Goal: Participate in discussion: Engage in conversation with other users on a specific topic

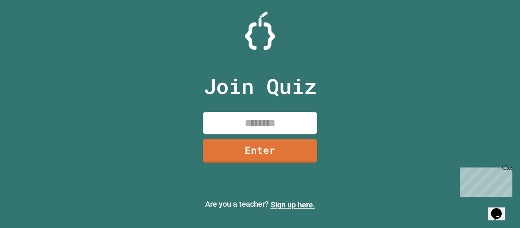
click at [256, 127] on input at bounding box center [260, 123] width 114 height 22
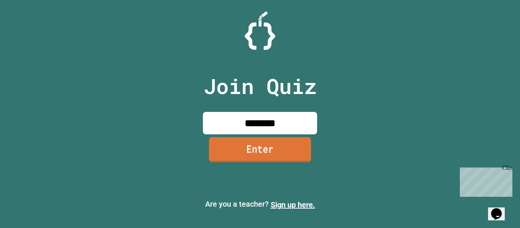
type input "********"
click at [276, 149] on link "Enter" at bounding box center [260, 149] width 102 height 25
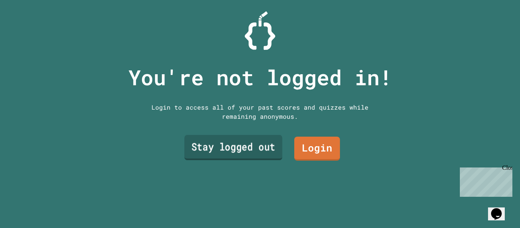
click at [257, 145] on link "Stay logged out" at bounding box center [233, 147] width 98 height 25
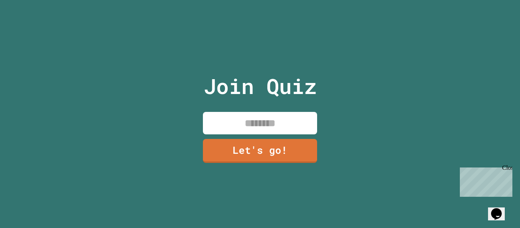
click at [267, 122] on input at bounding box center [260, 123] width 114 height 22
type input "**********"
click at [250, 146] on link "Let's go!" at bounding box center [260, 149] width 113 height 25
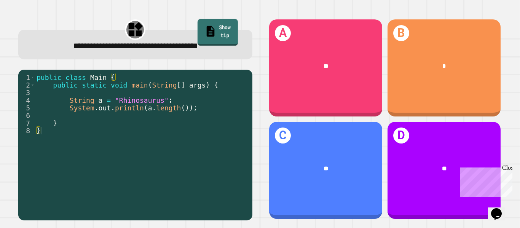
click at [212, 29] on link "Show tip" at bounding box center [218, 32] width 40 height 27
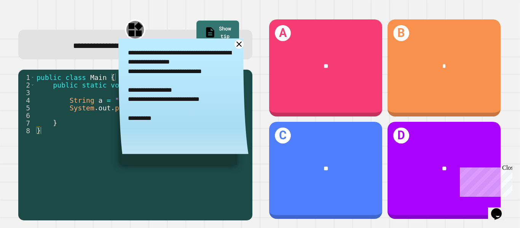
click at [238, 47] on icon at bounding box center [240, 45] width 10 height 10
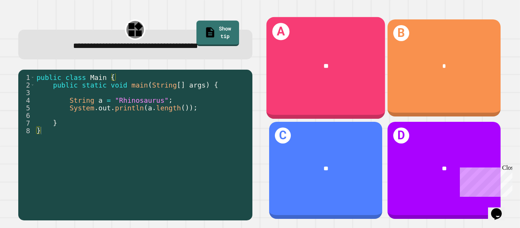
click at [279, 70] on div "**" at bounding box center [325, 66] width 93 height 10
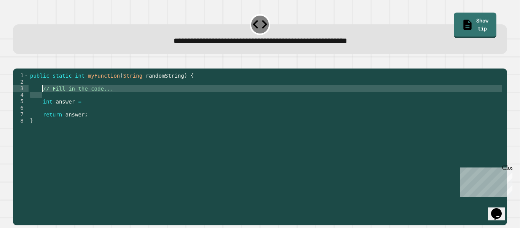
drag, startPoint x: 127, startPoint y: 103, endPoint x: 41, endPoint y: 97, distance: 86.3
click at [41, 97] on div "public static int myFunction ( String randomString ) { // Fill in the code... i…" at bounding box center [266, 143] width 475 height 142
type textarea "**********"
click at [84, 105] on div "public static int myFunction ( String randomString ) { int answer = return answ…" at bounding box center [266, 143] width 475 height 142
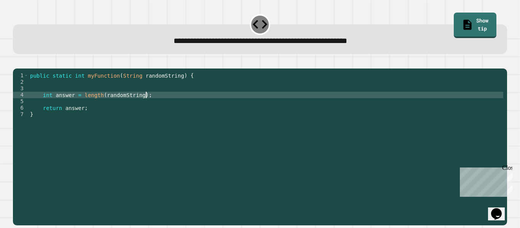
scroll to position [0, 14]
click at [17, 62] on button "button" at bounding box center [17, 62] width 0 height 0
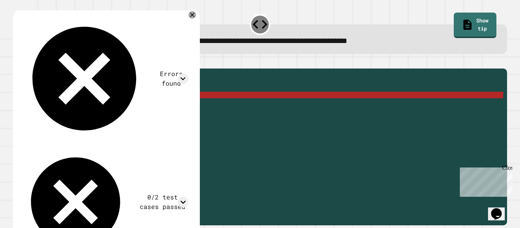
click at [82, 106] on div "public static int myFunction ( String randomString ) { int answer = length ( ra…" at bounding box center [266, 143] width 475 height 142
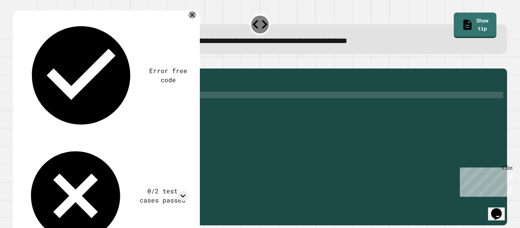
scroll to position [0, 8]
click at [17, 62] on icon "button" at bounding box center [17, 62] width 0 height 0
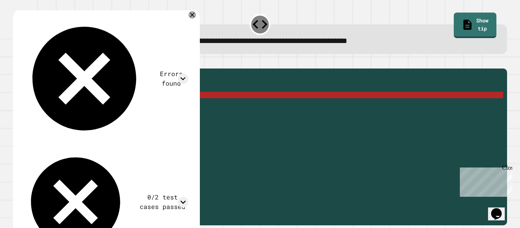
click at [94, 106] on div "public static int myFunction ( String randomString ) { int answer = int length …" at bounding box center [266, 143] width 475 height 142
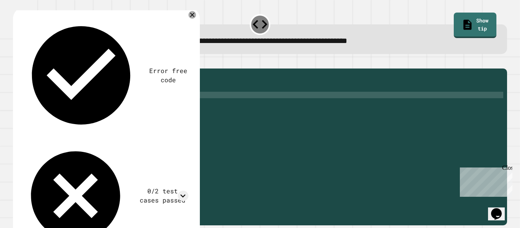
click at [141, 107] on div "public static int myFunction ( String randomString ) { int answer = length ( ra…" at bounding box center [266, 143] width 475 height 142
click at [84, 107] on div "public static int myFunction ( String randomString ) { int answer = length ( ra…" at bounding box center [266, 143] width 475 height 142
click at [179, 106] on div "public static int myFunction ( String randomString ) { int answer = randomStrin…" at bounding box center [266, 143] width 475 height 142
type textarea "**********"
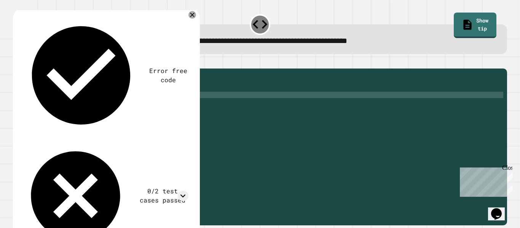
click at [17, 62] on icon "button" at bounding box center [17, 62] width 0 height 0
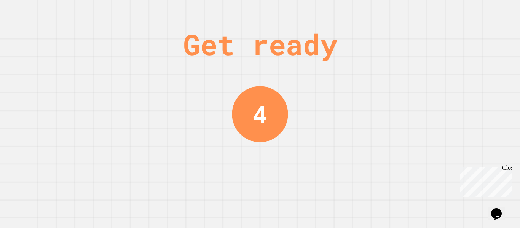
scroll to position [0, 0]
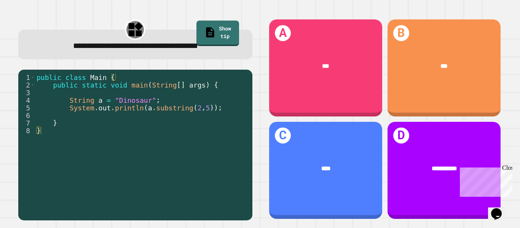
click at [510, 167] on div "Close" at bounding box center [507, 169] width 10 height 10
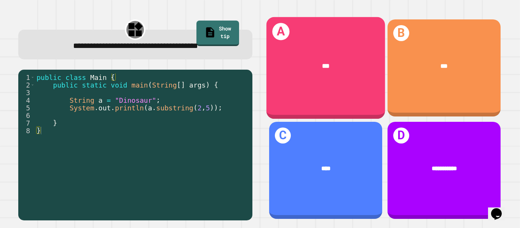
click at [292, 65] on div "***" at bounding box center [325, 66] width 93 height 10
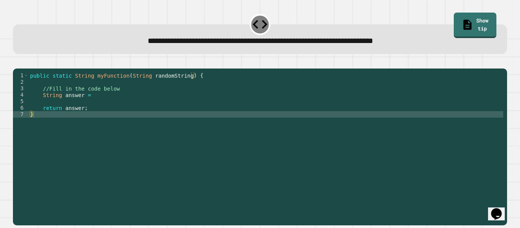
click at [109, 104] on div "public static String myFunction ( String randomString ) { //Fill in the code be…" at bounding box center [266, 143] width 475 height 142
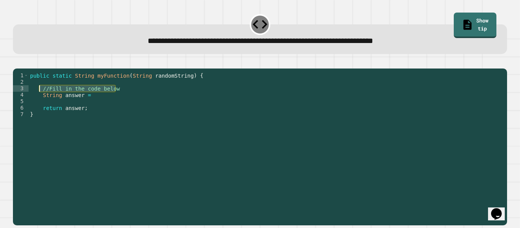
drag, startPoint x: 123, startPoint y: 97, endPoint x: 38, endPoint y: 99, distance: 84.5
click at [38, 99] on div "public static String myFunction ( String randomString ) { //Fill in the code be…" at bounding box center [266, 143] width 475 height 142
type textarea "**********"
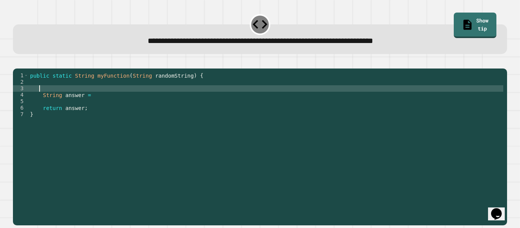
click at [96, 104] on div "public static String myFunction ( String randomString ) { String answer = retur…" at bounding box center [266, 143] width 475 height 142
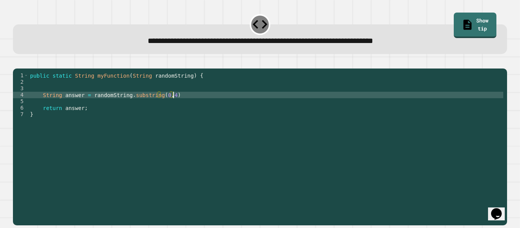
scroll to position [0, 18]
click at [17, 62] on button "button" at bounding box center [17, 62] width 0 height 0
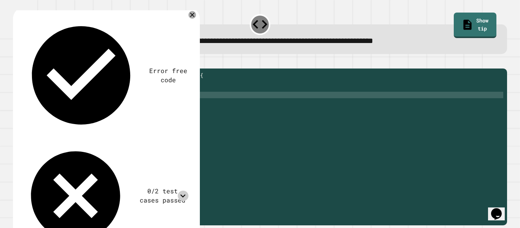
click at [184, 191] on icon at bounding box center [183, 196] width 10 height 10
click at [186, 194] on icon at bounding box center [182, 195] width 5 height 3
click at [172, 105] on div "public static String myFunction ( String randomString ) { String answer = rando…" at bounding box center [266, 143] width 475 height 142
type textarea "**********"
click at [17, 62] on icon "button" at bounding box center [17, 62] width 0 height 0
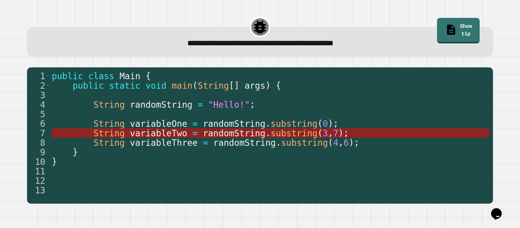
click at [187, 133] on span "variableTwo" at bounding box center [158, 133] width 57 height 10
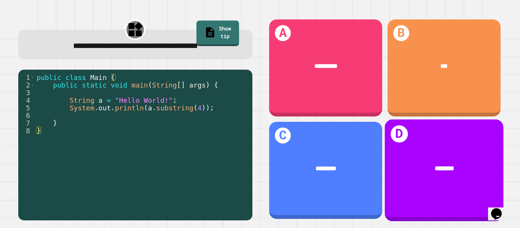
click at [442, 158] on div "********" at bounding box center [444, 168] width 119 height 35
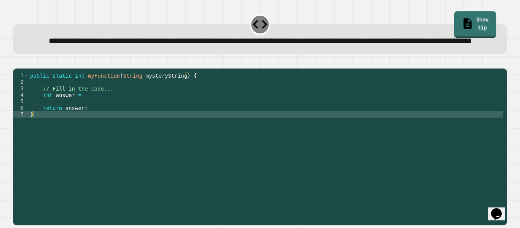
click at [484, 20] on link "Show tip" at bounding box center [475, 24] width 42 height 27
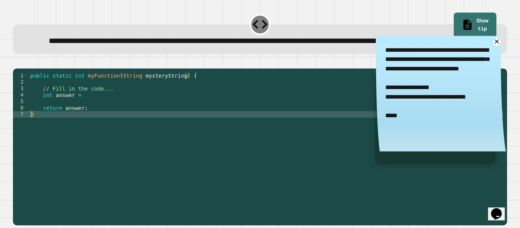
click at [86, 118] on div "public static int myFunction ( String mysteryString ) { // Fill in the code... …" at bounding box center [266, 136] width 475 height 129
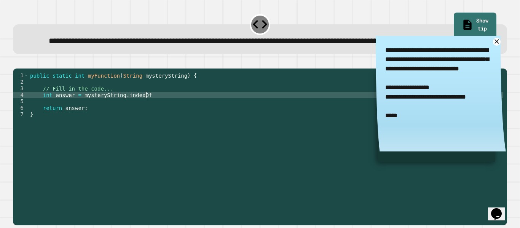
scroll to position [0, 14]
click at [496, 46] on icon at bounding box center [497, 42] width 10 height 10
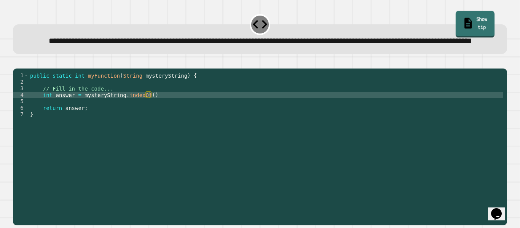
click at [467, 19] on link "Show tip" at bounding box center [475, 24] width 39 height 27
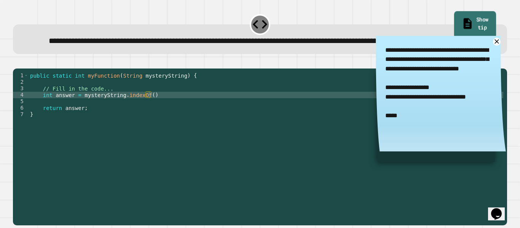
click at [467, 19] on link "Show tip" at bounding box center [475, 24] width 42 height 27
click at [166, 118] on div "public static int myFunction ( String mysteryString ) { // Fill in the code... …" at bounding box center [266, 136] width 475 height 129
click at [125, 118] on div "public static int myFunction ( String mysteryString ) { // Fill in the code... …" at bounding box center [266, 136] width 475 height 129
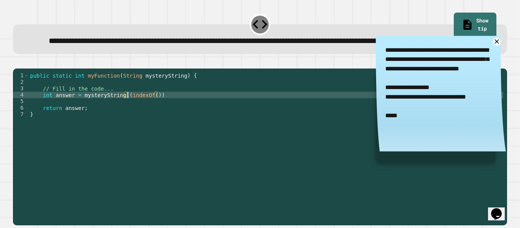
click at [164, 118] on div "public static int myFunction ( String mysteryString ) { // Fill in the code... …" at bounding box center [266, 136] width 475 height 129
click at [17, 62] on icon "button" at bounding box center [17, 62] width 0 height 0
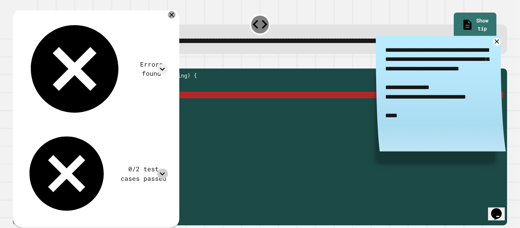
click at [168, 169] on icon at bounding box center [162, 174] width 10 height 10
click at [154, 118] on div "public static int myFunction ( String mysteryString ) { // Fill in the code... …" at bounding box center [266, 136] width 475 height 129
click at [144, 155] on div "public static int myFunction ( String mysteryString ) { // Fill in the code... …" at bounding box center [266, 136] width 475 height 129
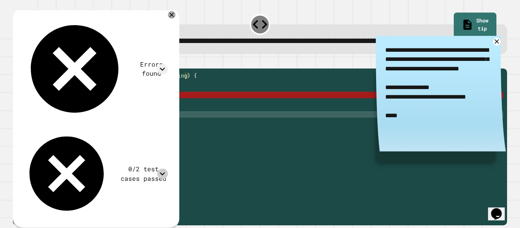
click at [152, 119] on div "public static int myFunction ( String mysteryString ) { // Fill in the code... …" at bounding box center [266, 136] width 475 height 129
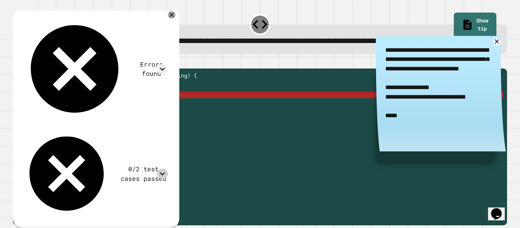
scroll to position [0, 16]
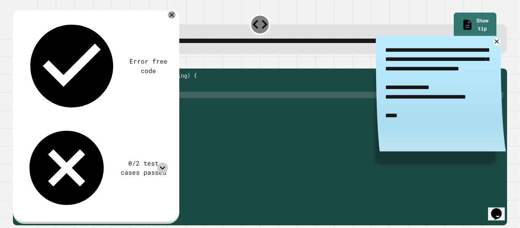
click at [17, 62] on button "button" at bounding box center [17, 62] width 0 height 0
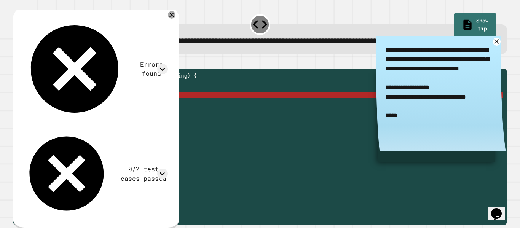
click at [154, 117] on div "public static int myFunction ( String mysteryString ) { // Fill in the code... …" at bounding box center [266, 136] width 475 height 129
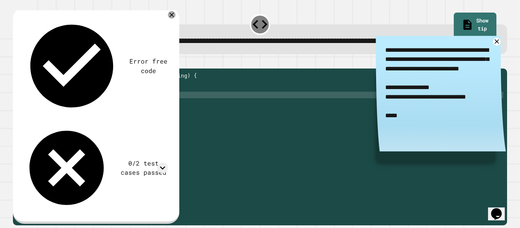
scroll to position [0, 16]
click at [17, 62] on button "button" at bounding box center [17, 62] width 0 height 0
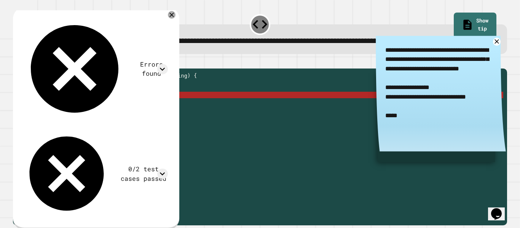
click at [158, 118] on div "public static int myFunction ( String mysteryString ) { // Fill in the code... …" at bounding box center [266, 136] width 475 height 129
click at [167, 117] on div "public static int myFunction ( String mysteryString ) { // Fill in the code... …" at bounding box center [266, 136] width 475 height 129
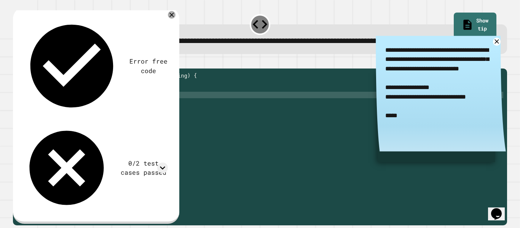
click at [128, 117] on div "public static int myFunction ( String mysteryString ) { // Fill in the code... …" at bounding box center [266, 136] width 475 height 129
type textarea "**********"
click at [17, 62] on icon "button" at bounding box center [17, 62] width 0 height 0
